Goal: Navigation & Orientation: Go to known website

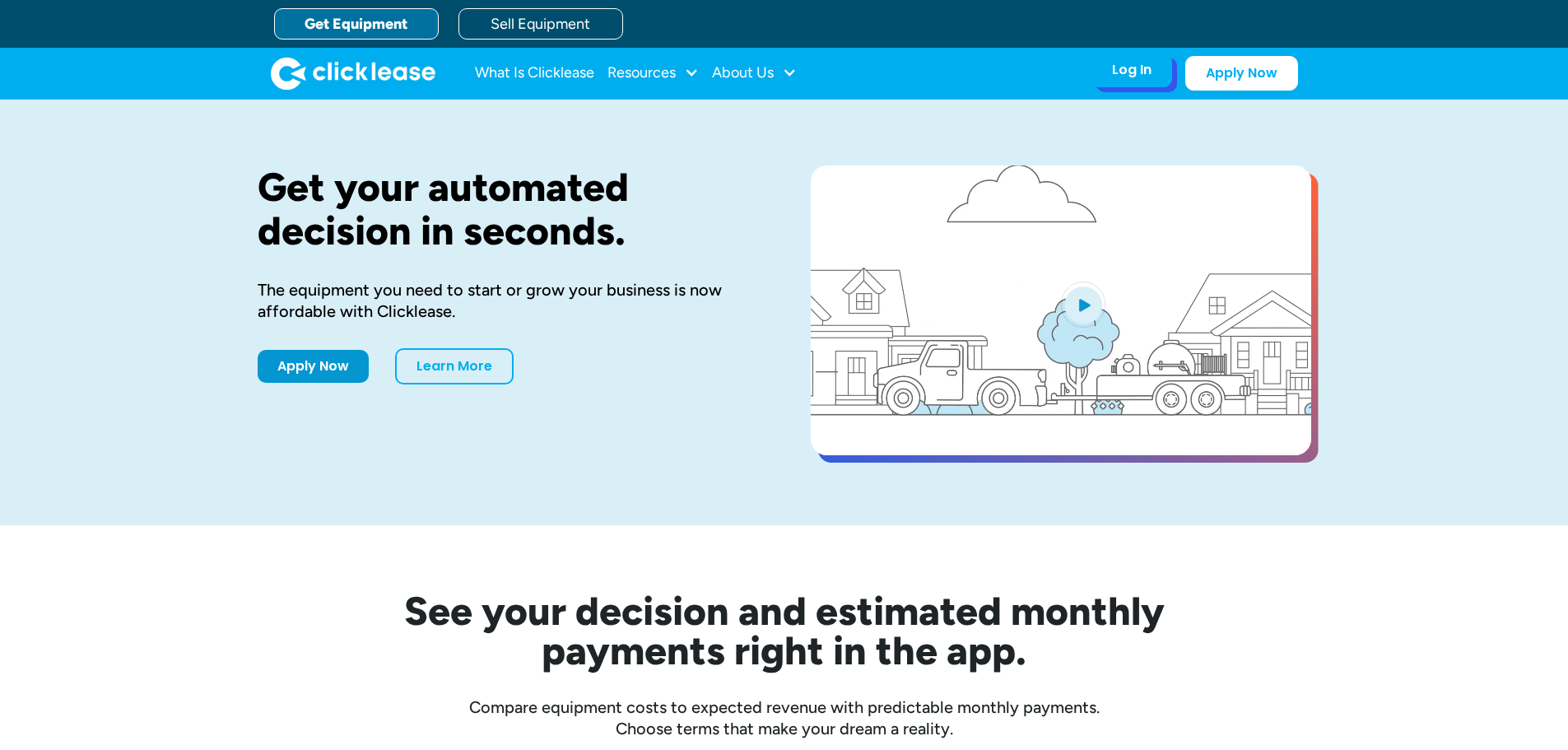
click at [1147, 77] on div "Log In" at bounding box center [1132, 70] width 40 height 17
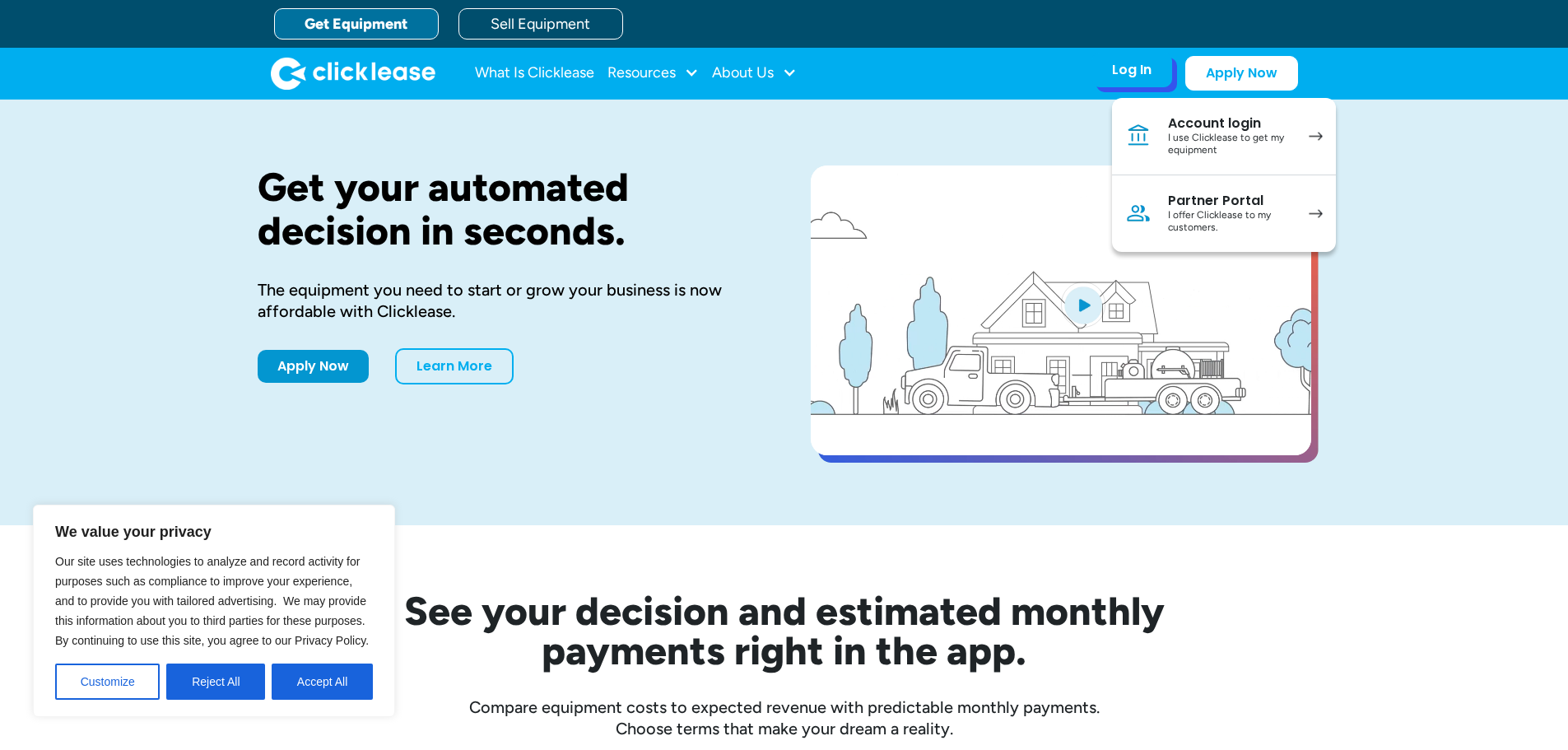
click at [1198, 131] on div "I use Clicklease to get my equipment" at bounding box center [1230, 144] width 124 height 26
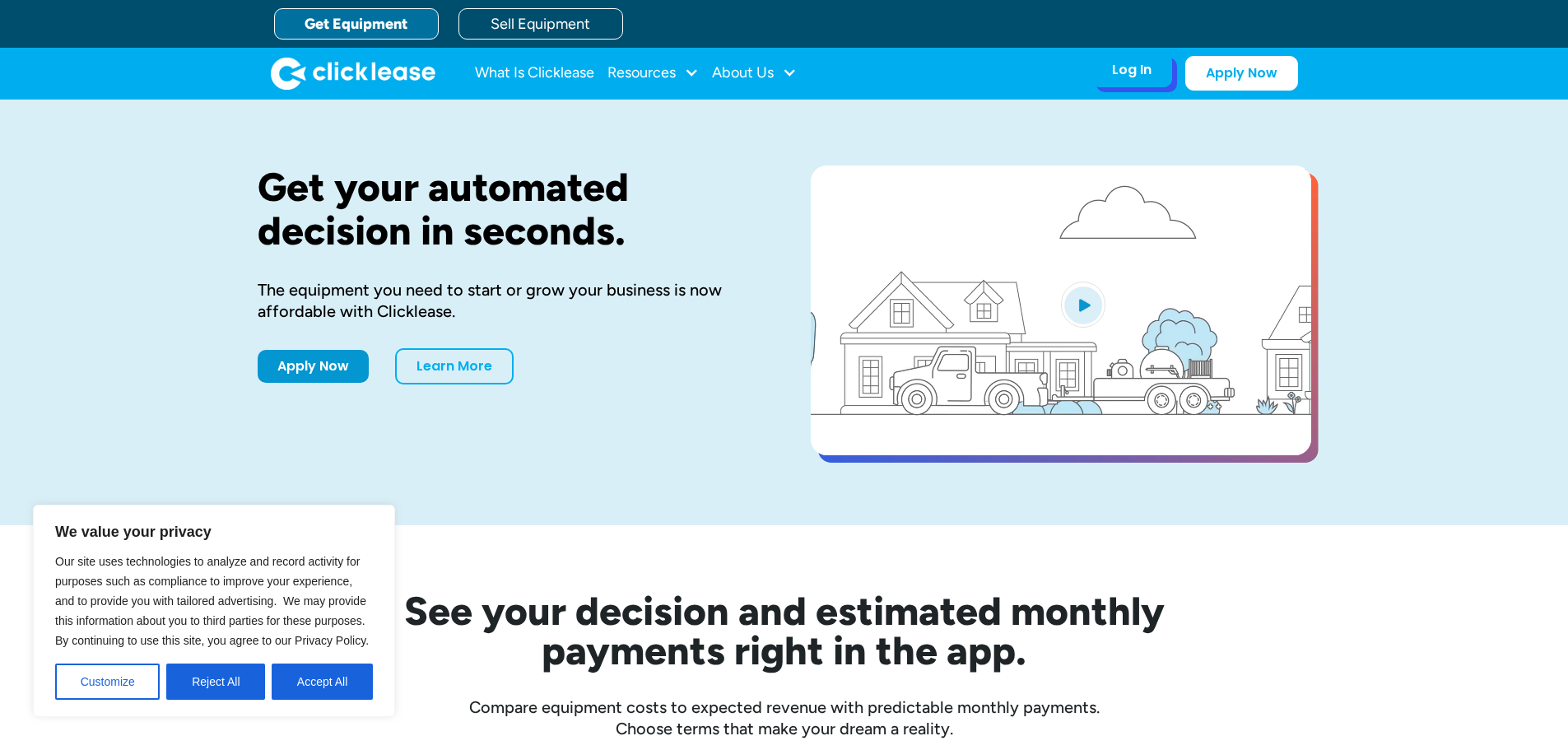
click at [1128, 79] on div "Log In Account login I use Clicklease to get my equipment Partner Portal I offe…" at bounding box center [1132, 70] width 81 height 35
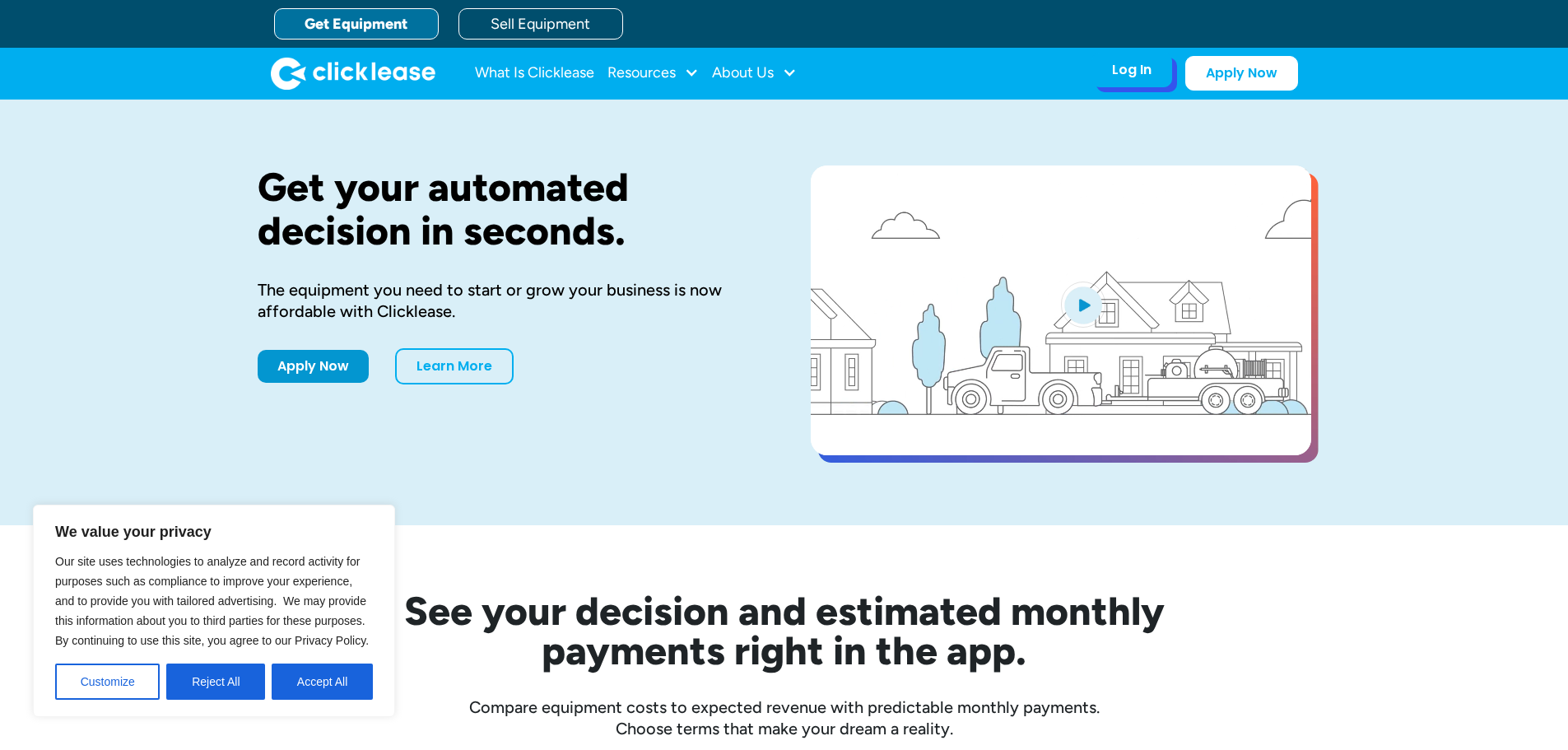
click at [1148, 70] on div "Log In" at bounding box center [1132, 70] width 40 height 17
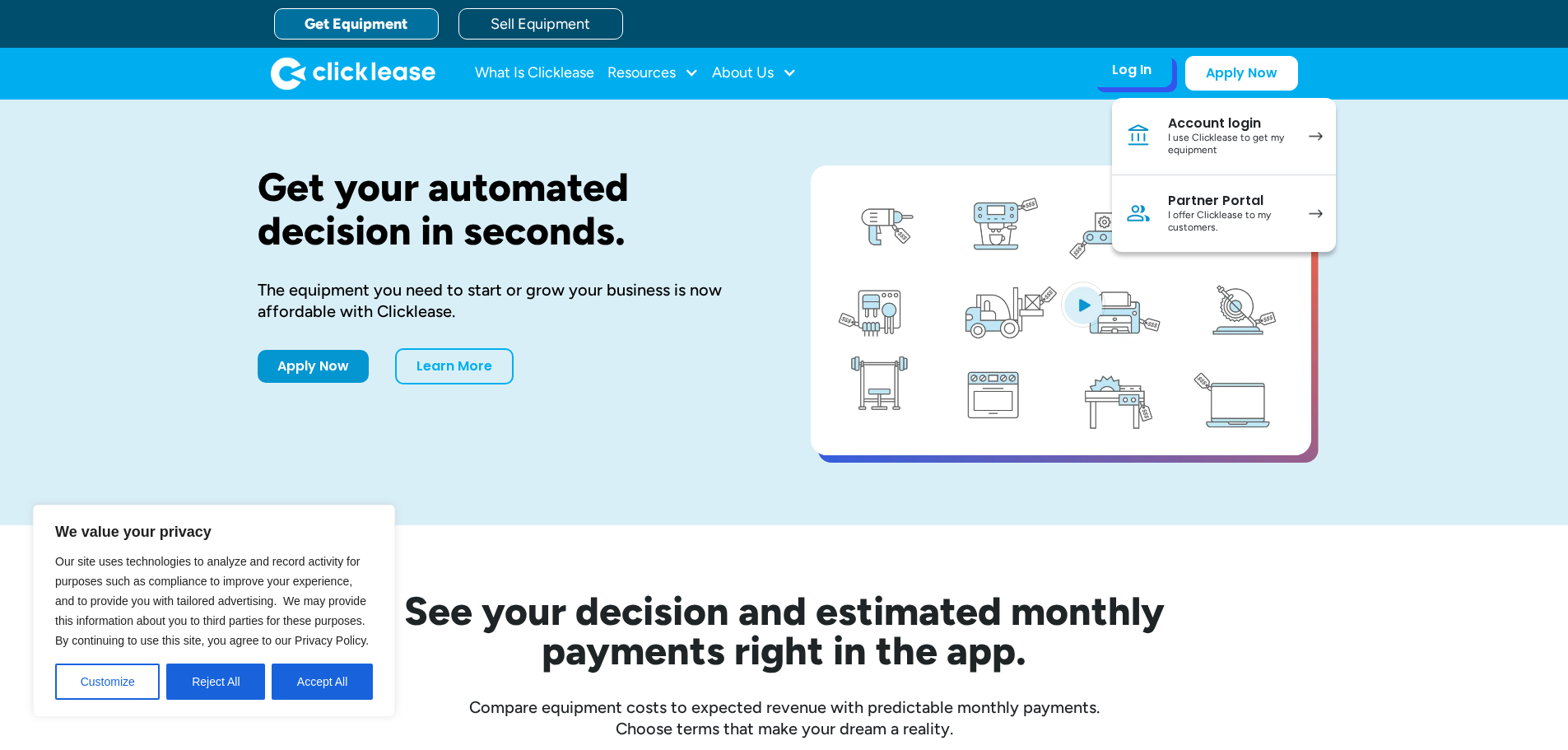
click at [1191, 123] on div "Account login" at bounding box center [1230, 123] width 124 height 17
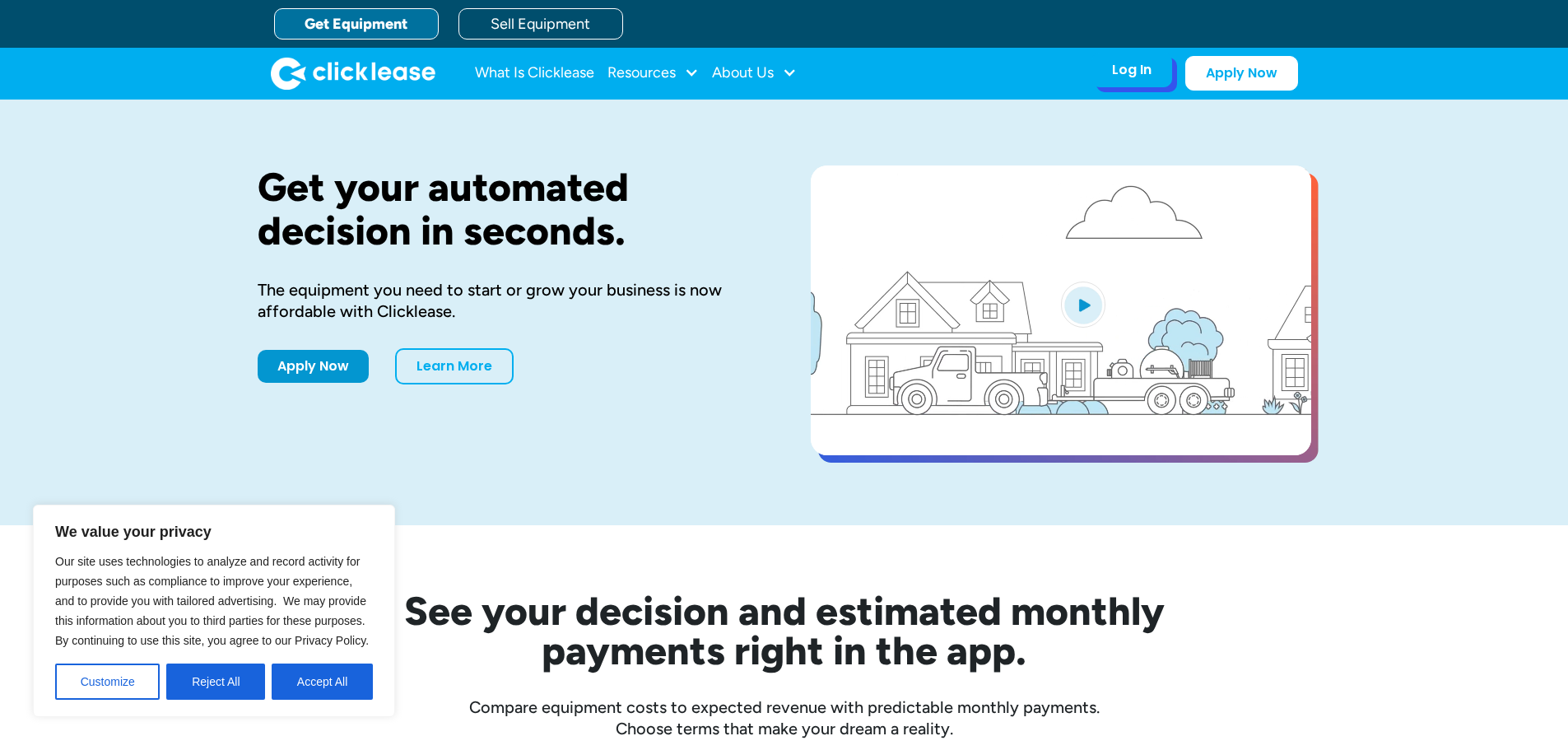
click at [1129, 69] on div "Log In" at bounding box center [1132, 70] width 40 height 17
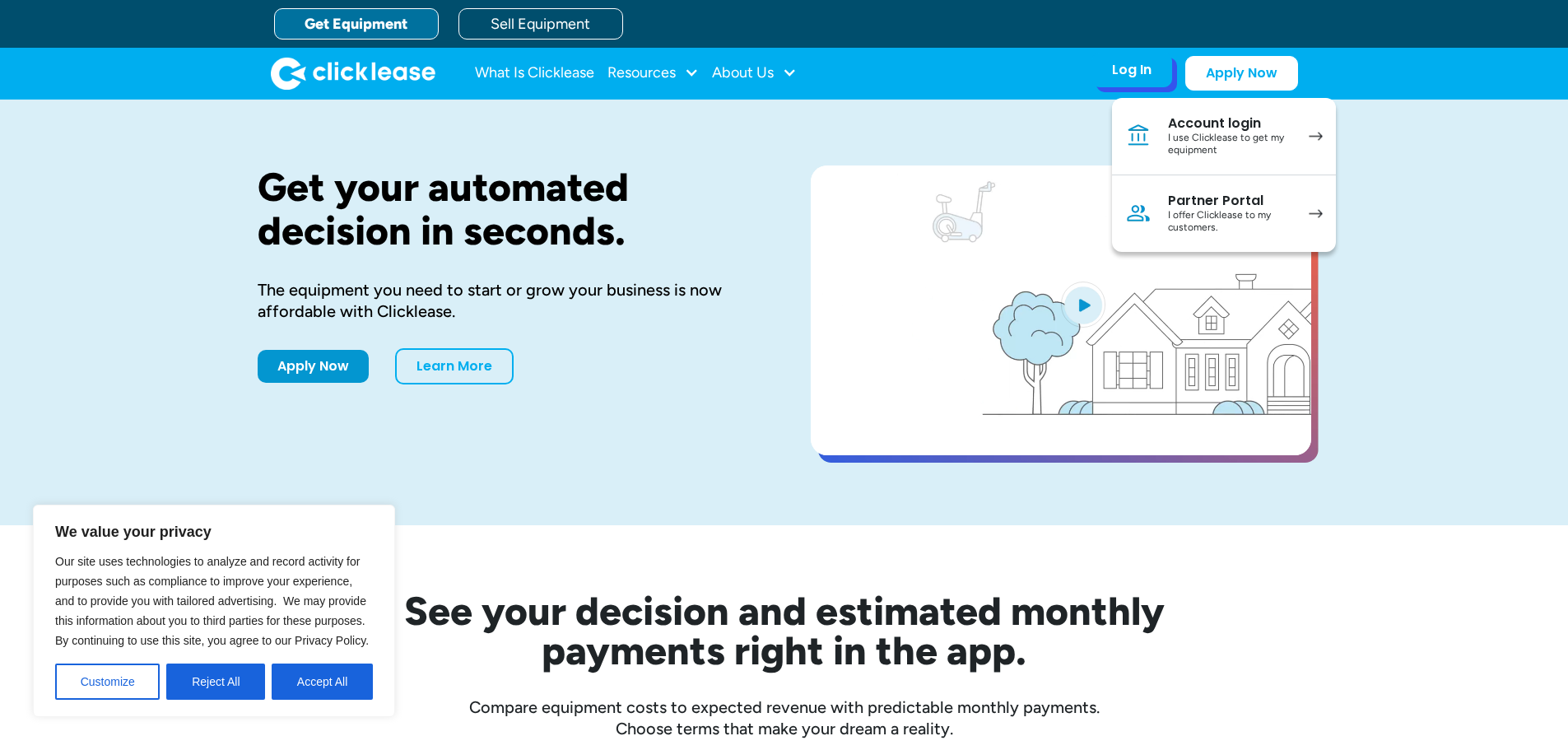
click at [1197, 134] on div "I use Clicklease to get my equipment" at bounding box center [1230, 144] width 124 height 26
